Goal: Information Seeking & Learning: Learn about a topic

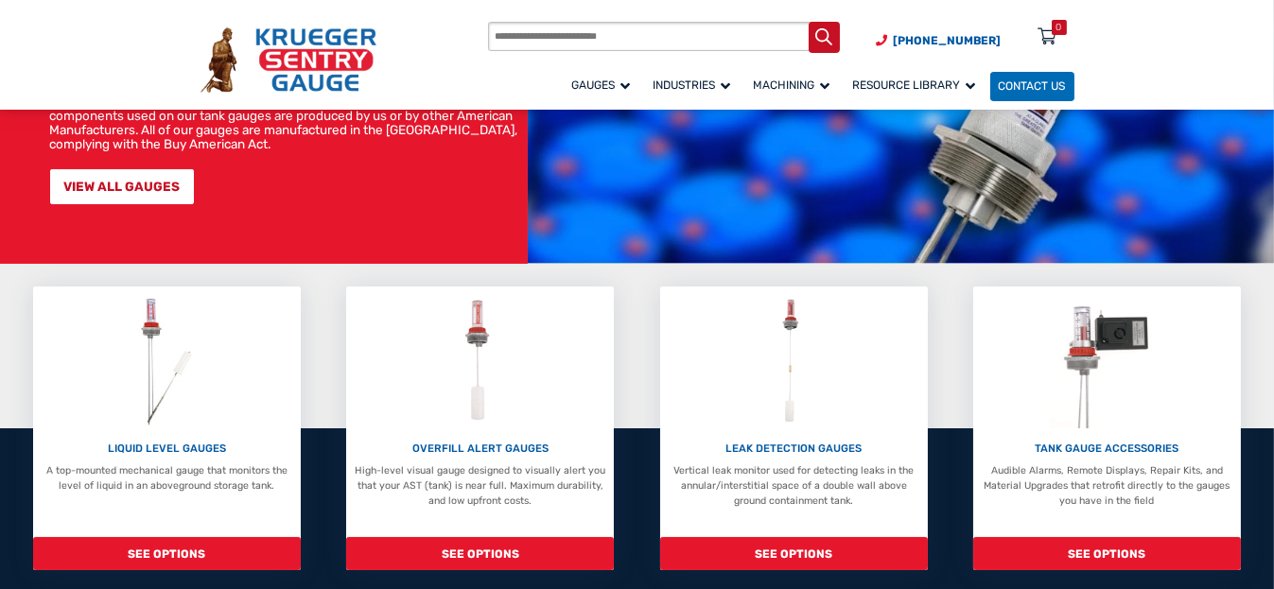
scroll to position [284, 0]
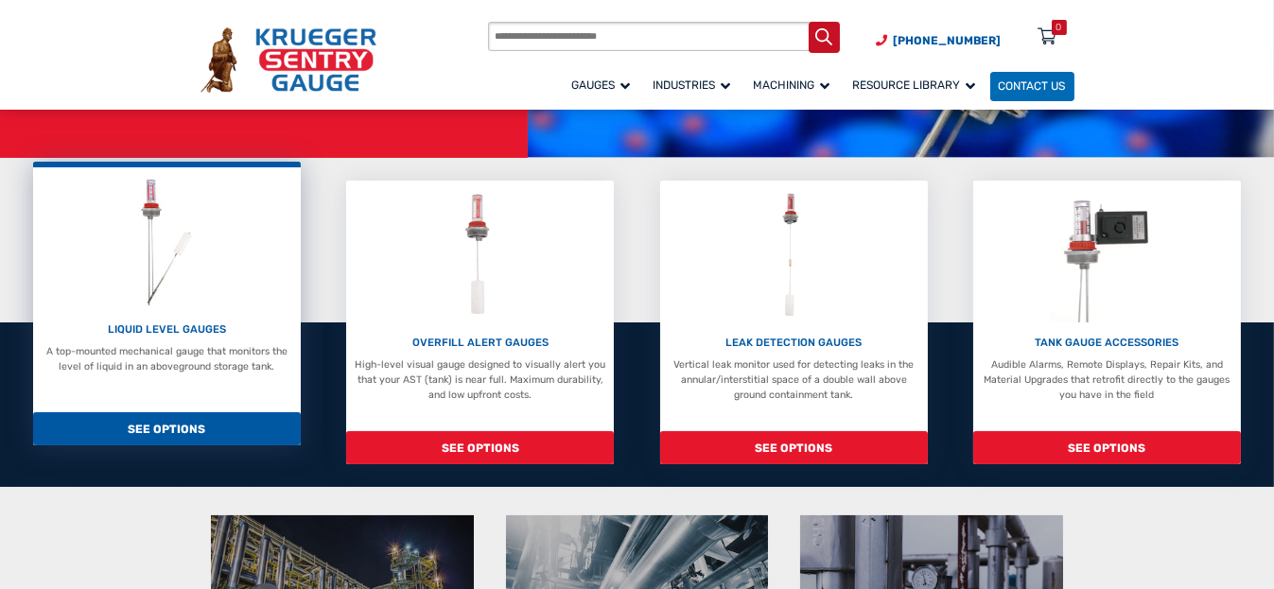
click at [152, 304] on img at bounding box center [168, 242] width 76 height 135
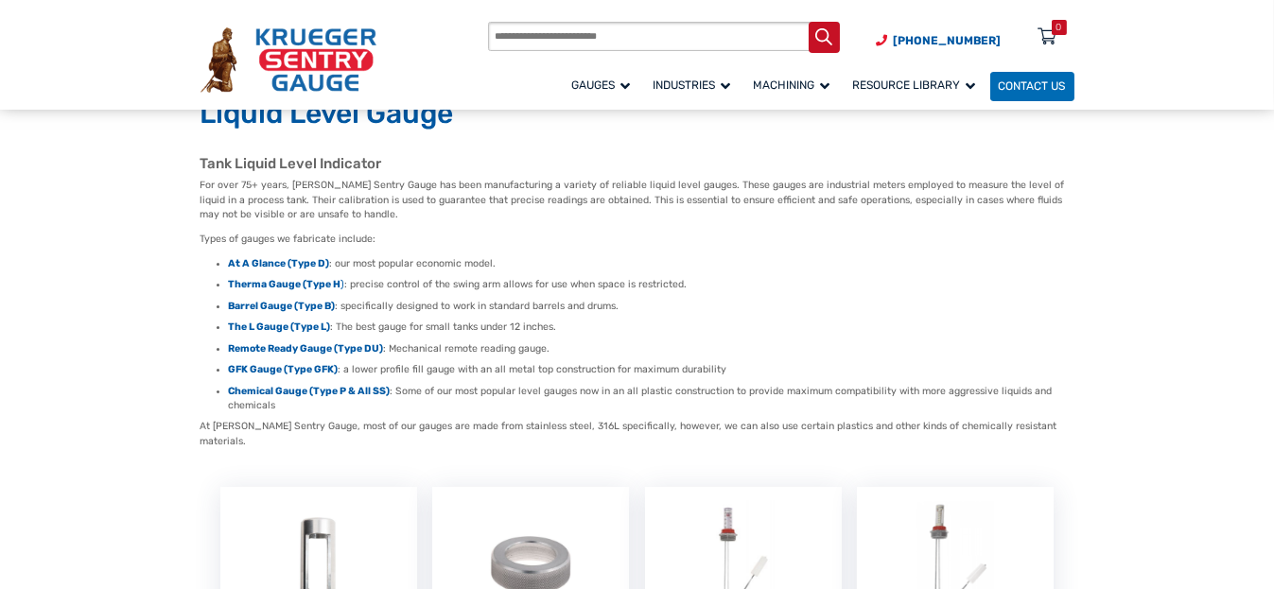
scroll to position [95, 0]
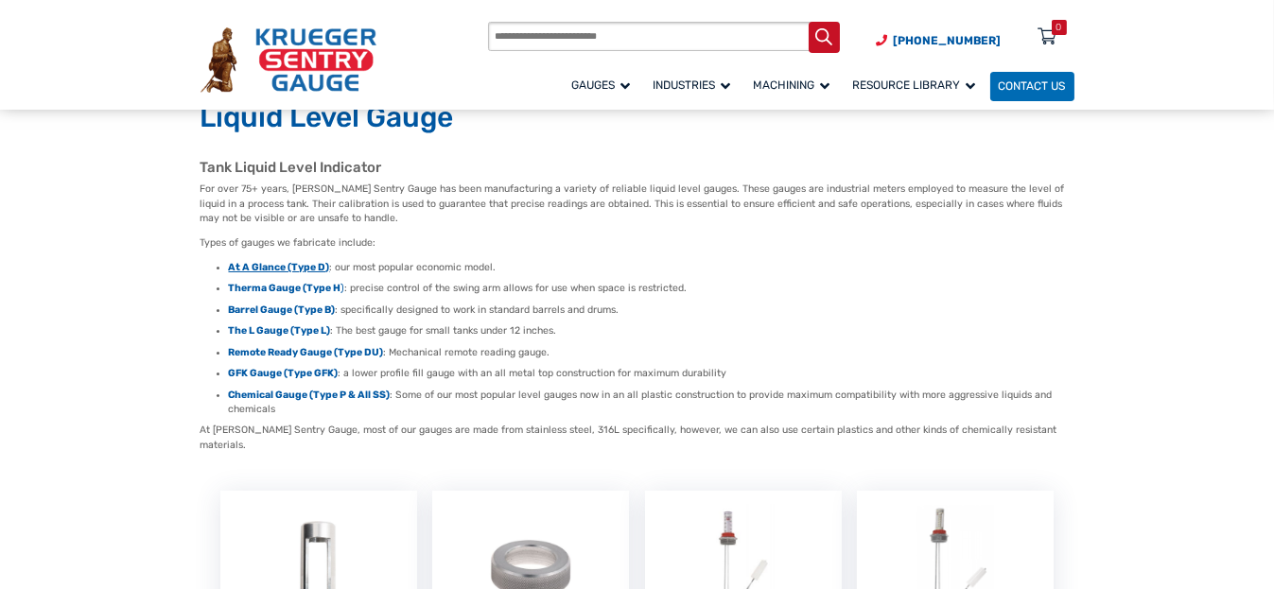
click at [268, 269] on strong "At A Glance (Type D)" at bounding box center [279, 267] width 101 height 12
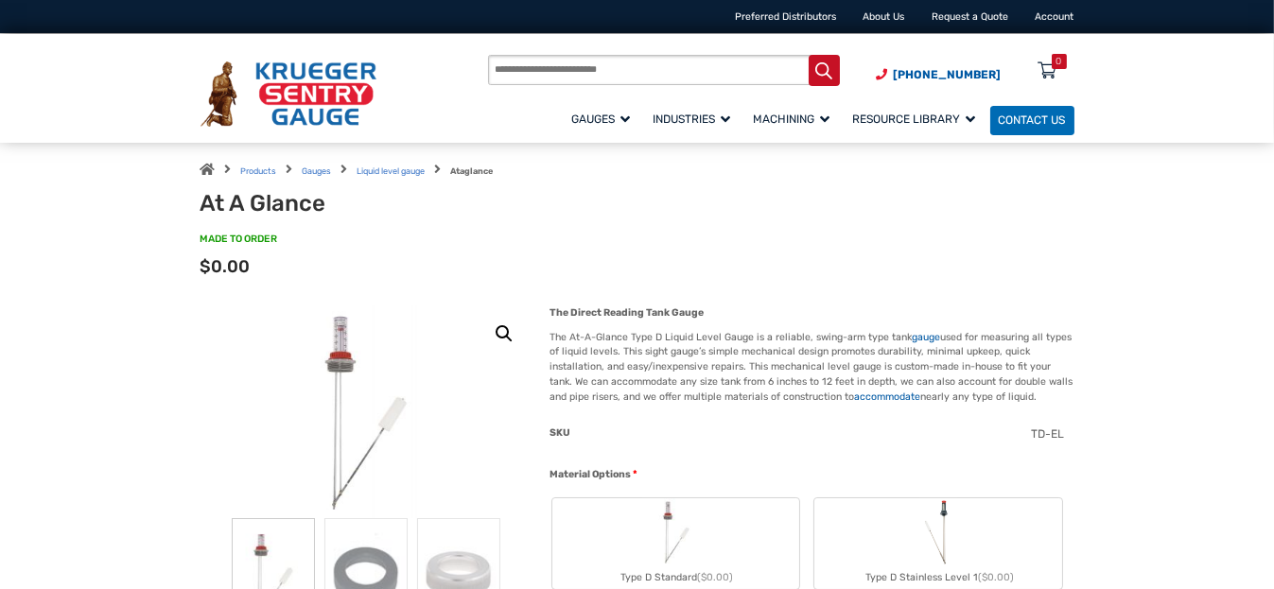
drag, startPoint x: 552, startPoint y: 313, endPoint x: 695, endPoint y: 317, distance: 142.8
click at [695, 317] on strong "The Direct Reading Tank Gauge" at bounding box center [626, 312] width 154 height 12
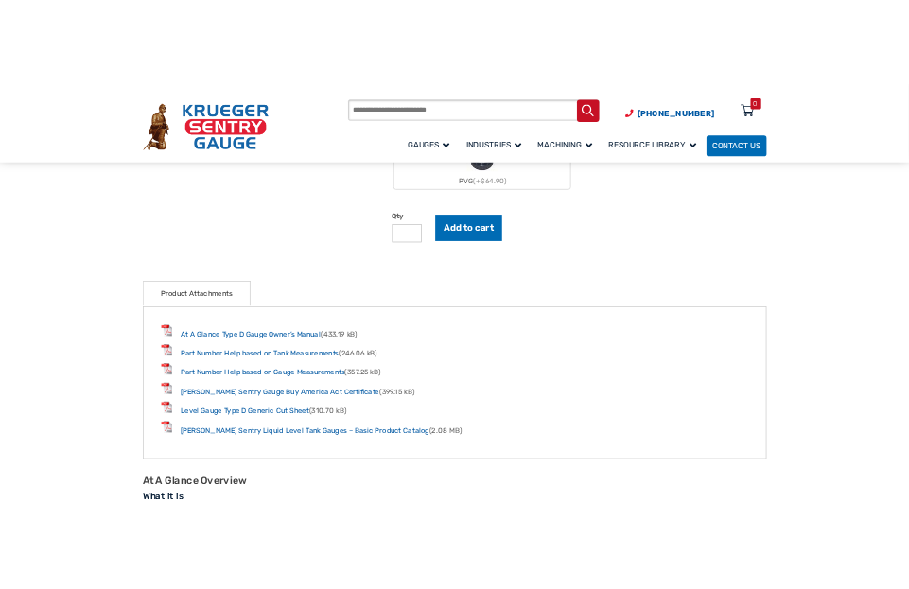
scroll to position [1702, 0]
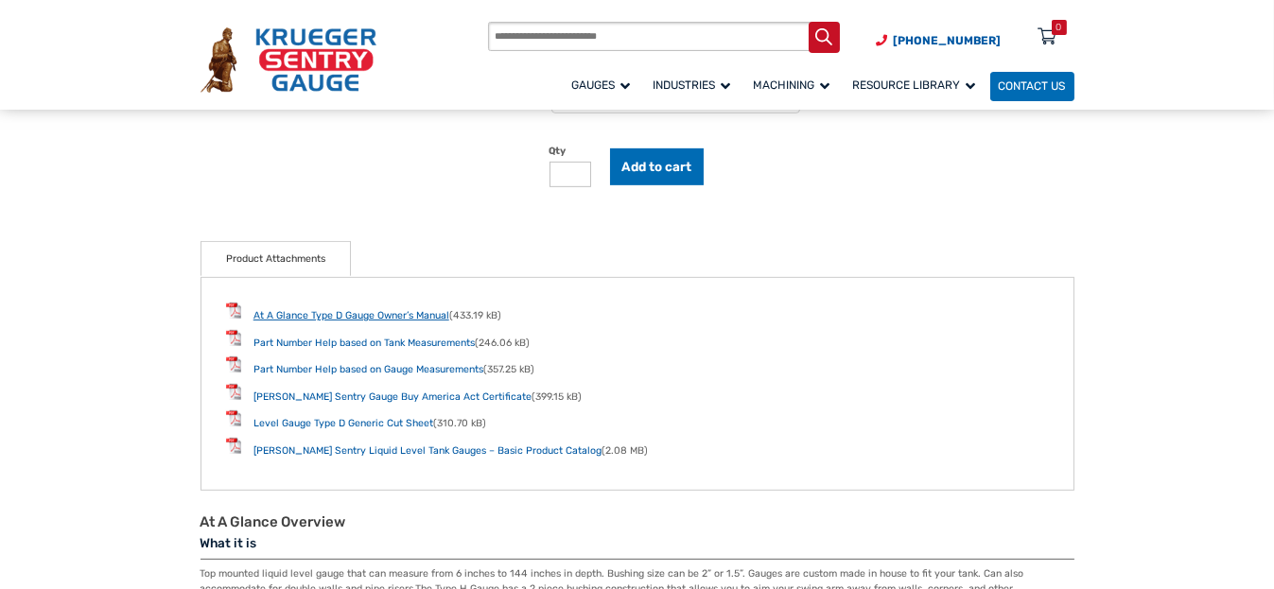
click at [272, 313] on link "At A Glance Type D Gauge Owner’s Manual" at bounding box center [351, 315] width 196 height 12
click at [471, 444] on link "[PERSON_NAME] Sentry Liquid Level Tank Gauges – Basic Product Catalog" at bounding box center [427, 450] width 348 height 12
click at [327, 310] on link "At A Glance Type D Gauge Owner’s Manual" at bounding box center [351, 315] width 196 height 12
